Goal: Communication & Community: Answer question/provide support

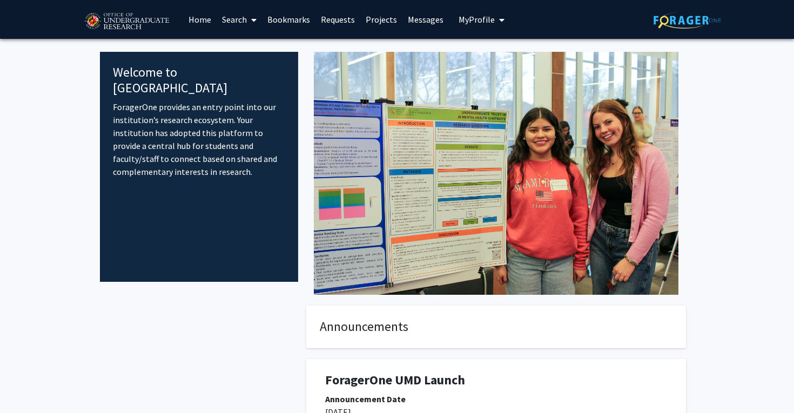
click at [206, 19] on link "Home" at bounding box center [199, 20] width 33 height 38
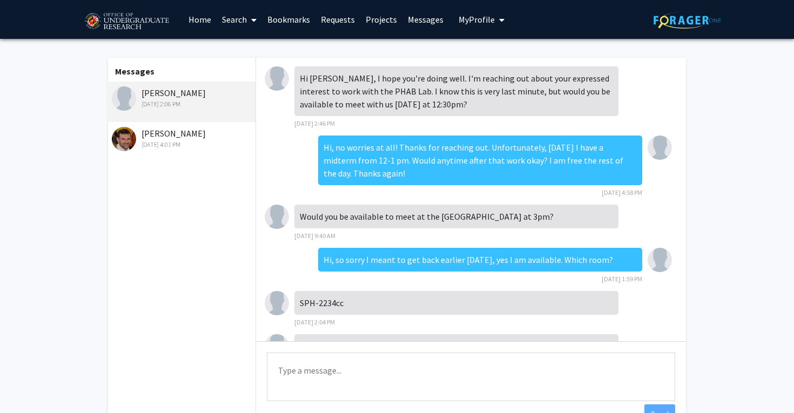
scroll to position [58, 0]
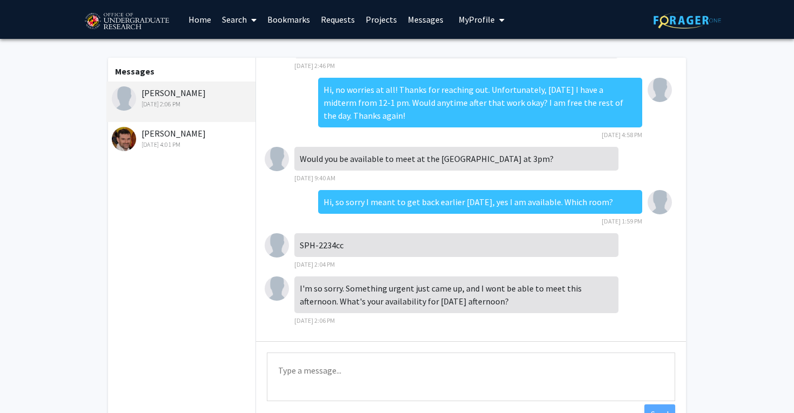
click at [176, 95] on div "[PERSON_NAME] [DATE] 2:06 PM" at bounding box center [182, 97] width 141 height 23
click at [379, 376] on textarea "Type a message" at bounding box center [471, 377] width 408 height 49
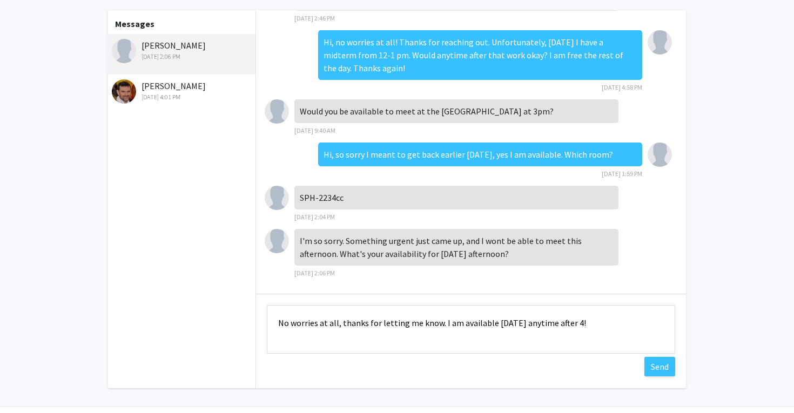
scroll to position [65, 0]
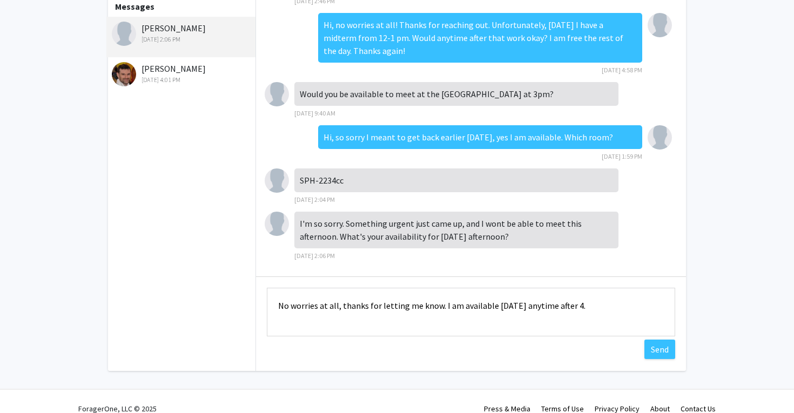
click at [340, 307] on textarea "No worries at all, thanks for letting me know. I am available [DATE] anytime af…" at bounding box center [471, 312] width 408 height 49
click at [593, 311] on textarea "No worries at all, thanks for letting me know. I am available [DATE] anytime af…" at bounding box center [471, 312] width 408 height 49
drag, startPoint x: 499, startPoint y: 319, endPoint x: 588, endPoint y: 304, distance: 90.3
click at [588, 304] on textarea "No worries at all, thanks for letting me know. I am available [DATE] anytime af…" at bounding box center [471, 312] width 408 height 49
type textarea "No worries at all, thanks for letting me know. I am available [DATE] anytime af…"
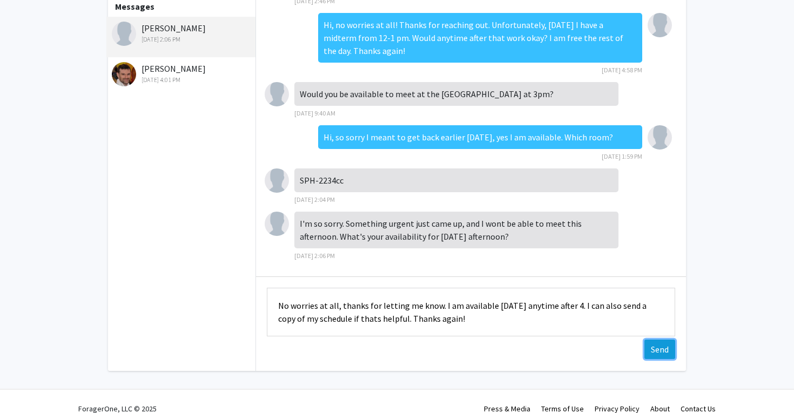
click at [652, 346] on button "Send" at bounding box center [659, 349] width 31 height 19
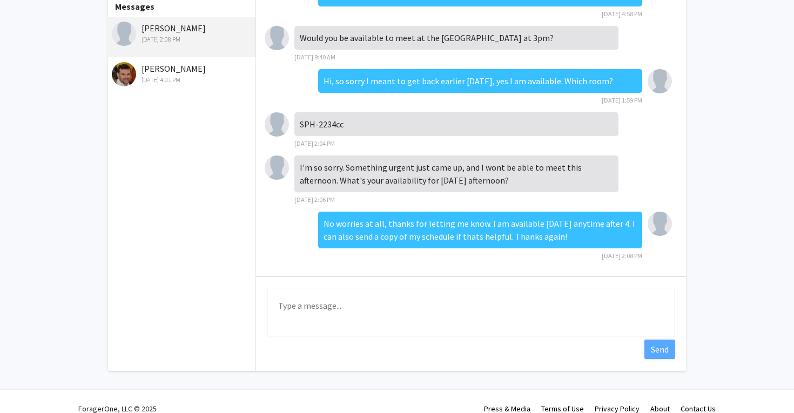
scroll to position [70, 0]
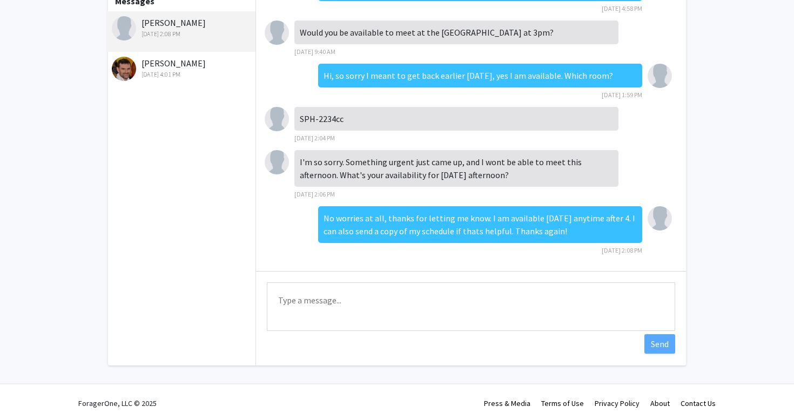
click at [563, 291] on textarea "Type a message" at bounding box center [471, 306] width 408 height 49
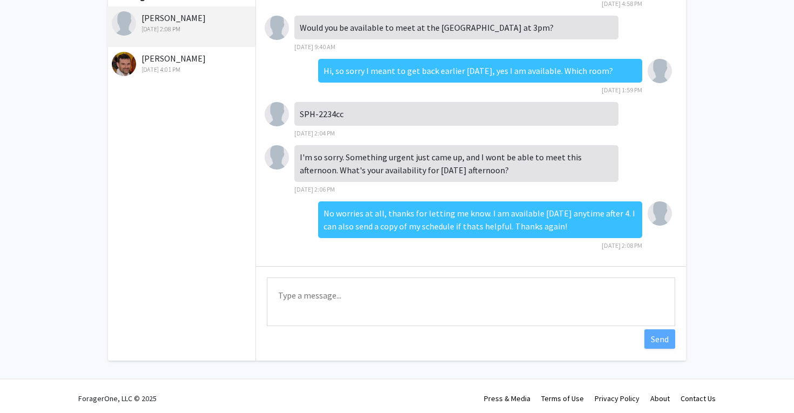
scroll to position [76, 0]
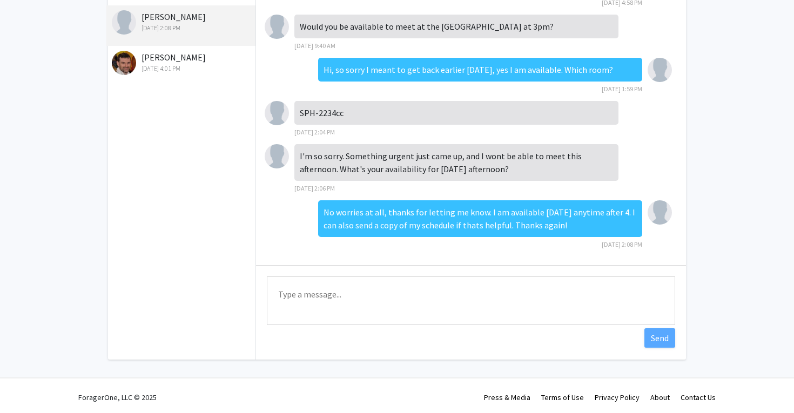
click at [409, 284] on textarea "Type a message" at bounding box center [471, 301] width 408 height 49
